Goal: Task Accomplishment & Management: Use online tool/utility

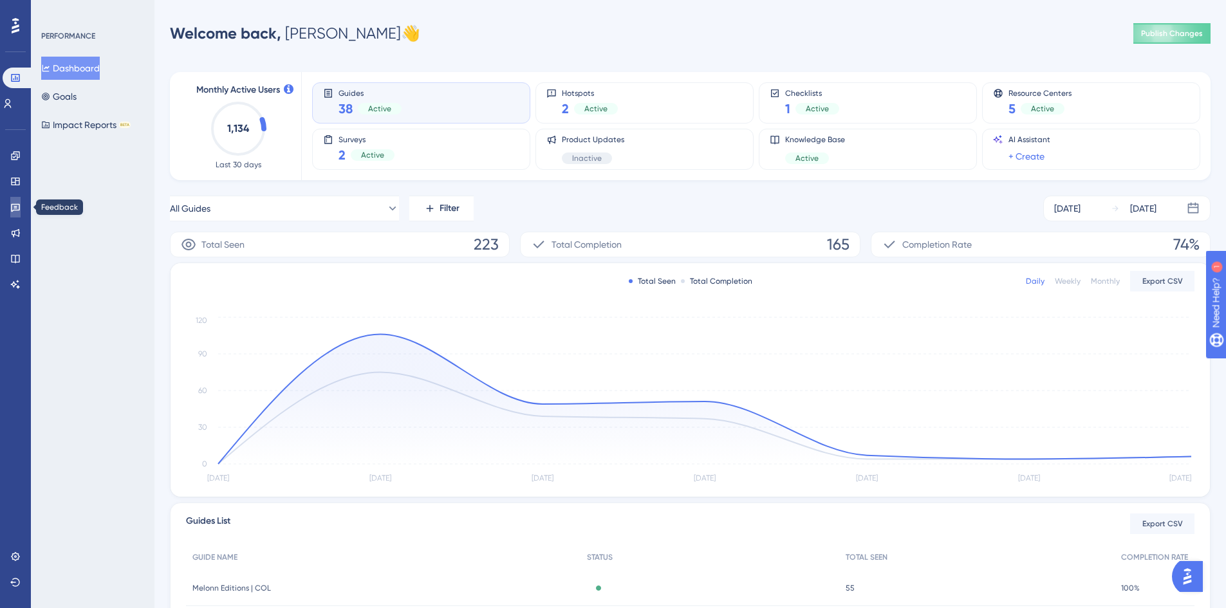
click at [19, 204] on icon at bounding box center [15, 208] width 9 height 8
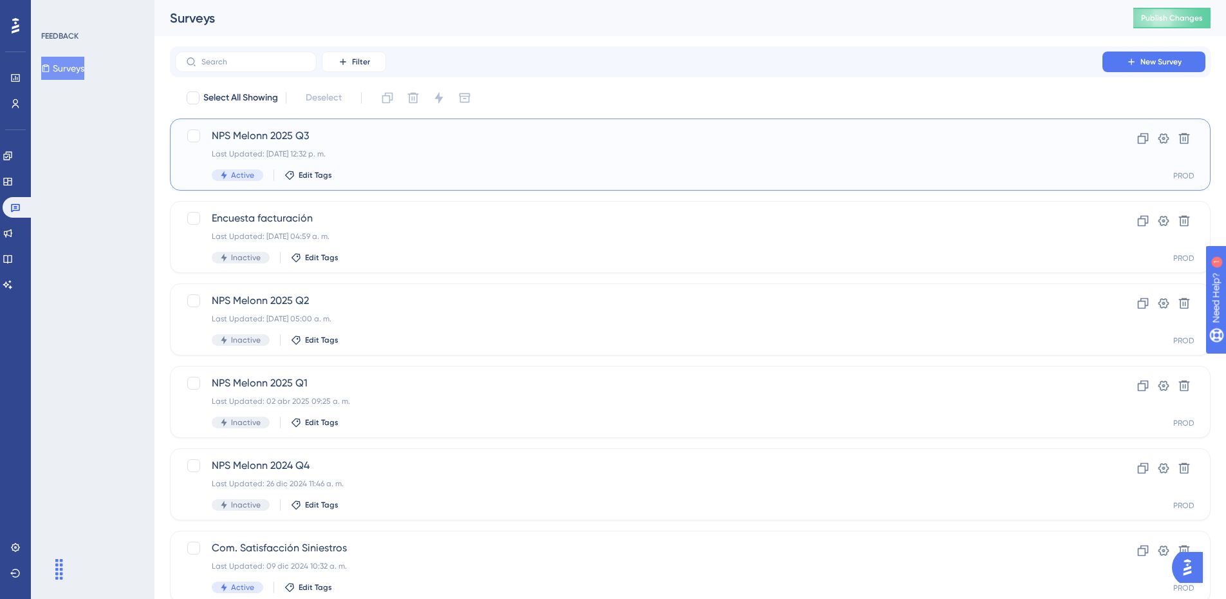
click at [589, 164] on div "NPS Melonn 2025 Q3 Last Updated: [DATE] 12:32 p. m. Active Edit Tags" at bounding box center [639, 154] width 854 height 53
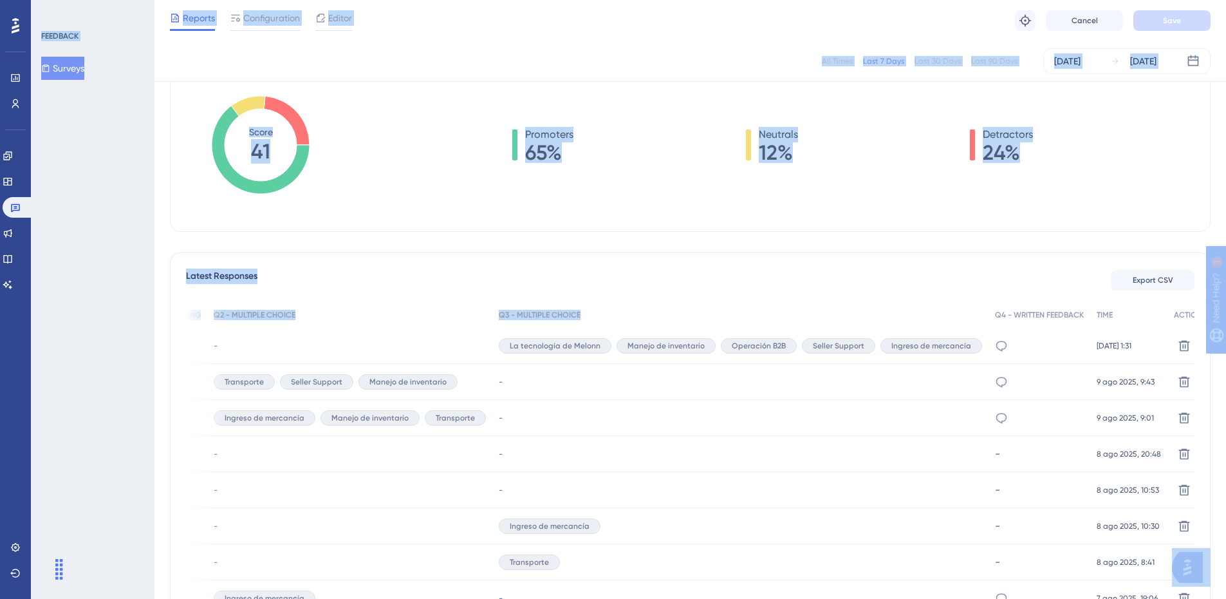
scroll to position [193, 10]
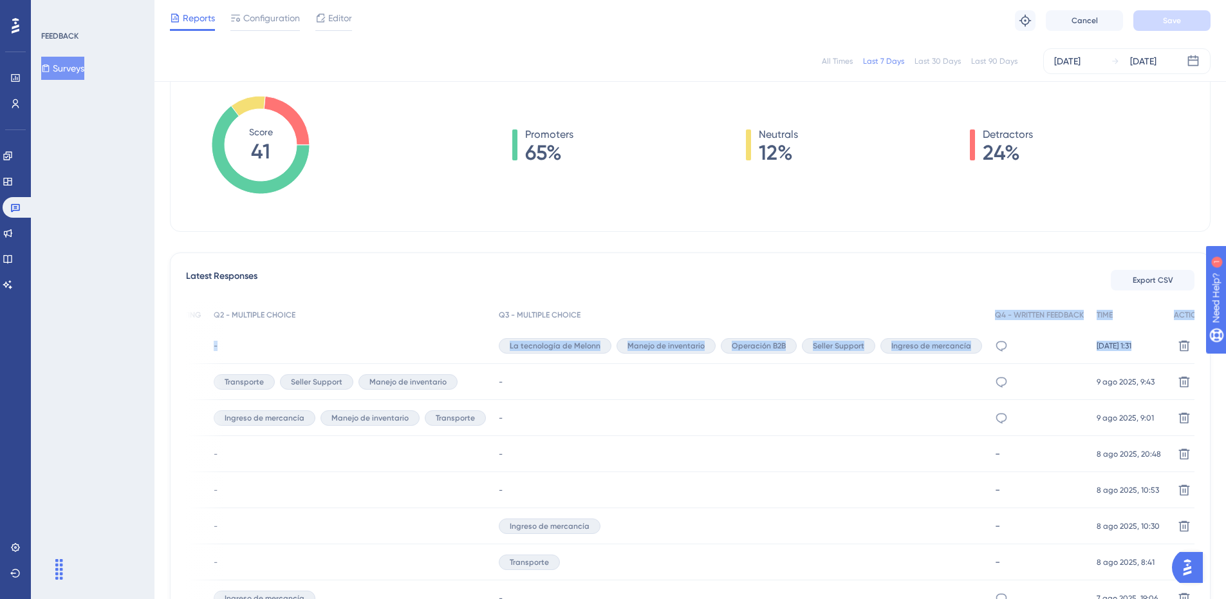
drag, startPoint x: 733, startPoint y: 312, endPoint x: 1162, endPoint y: 362, distance: 432.3
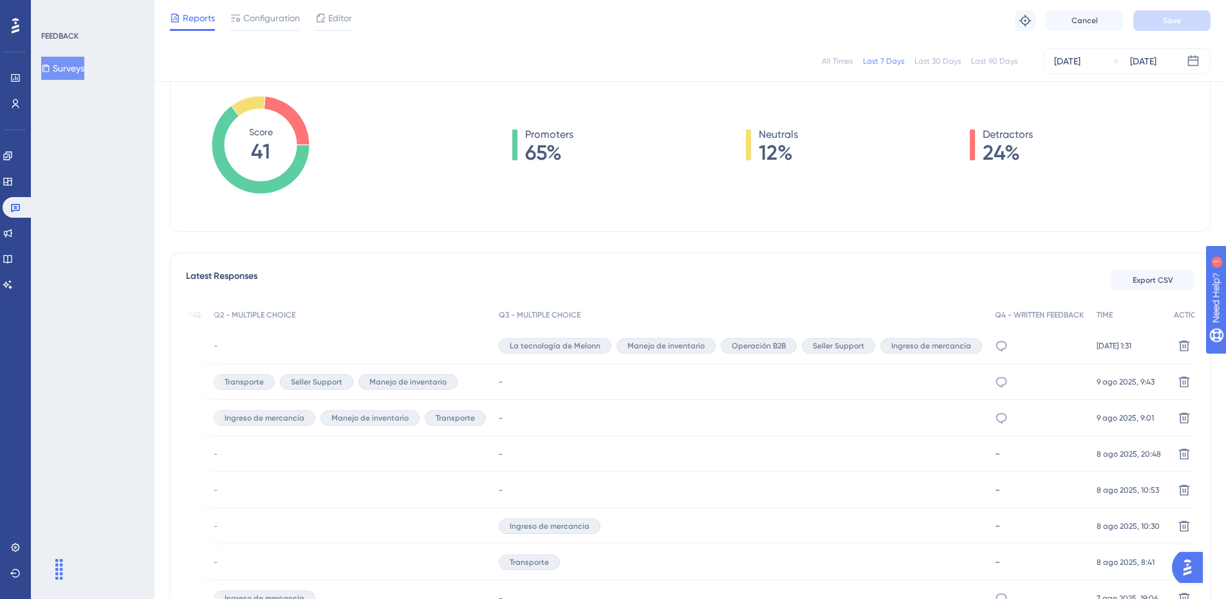
click at [753, 274] on div "Latest Responses Export CSV" at bounding box center [690, 279] width 1009 height 23
click at [12, 152] on icon at bounding box center [7, 155] width 8 height 8
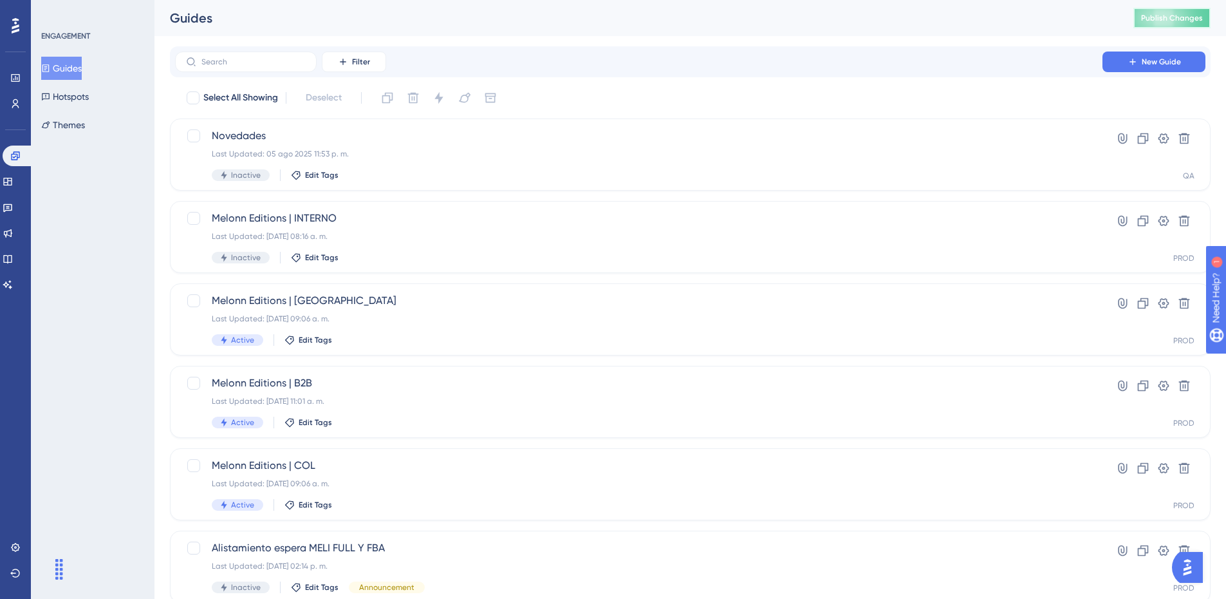
click at [1162, 24] on button "Publish Changes" at bounding box center [1172, 18] width 77 height 21
